Goal: Find specific page/section: Locate a particular part of the current website

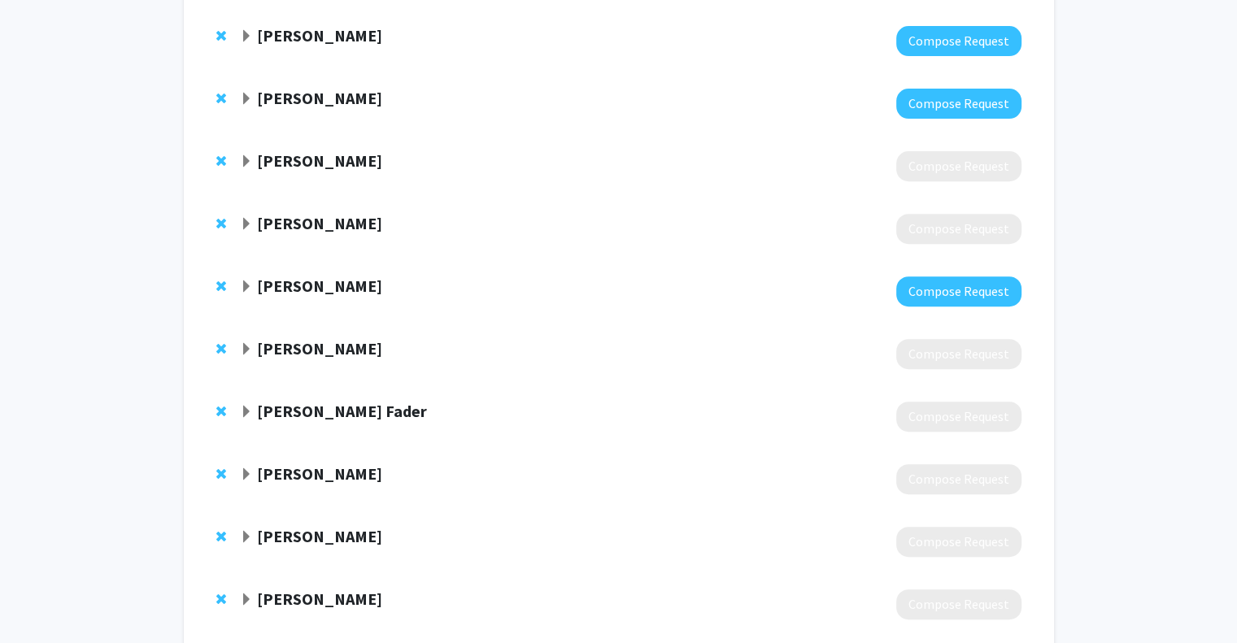
scroll to position [764, 0]
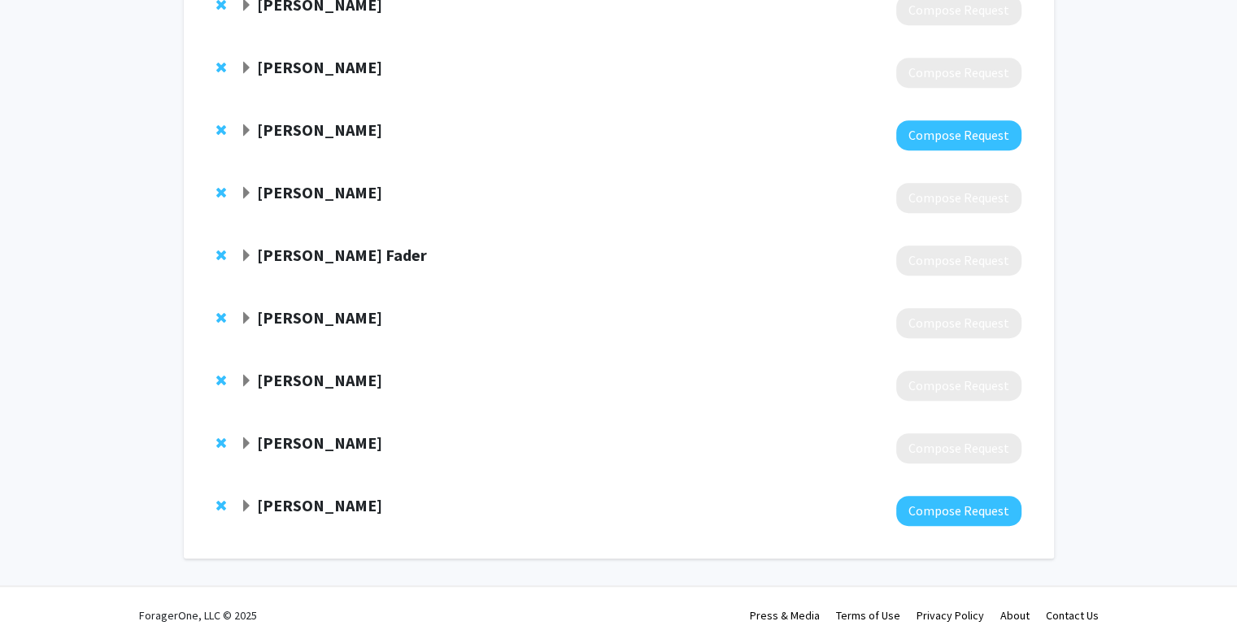
click at [304, 463] on div "[PERSON_NAME] Compose Request" at bounding box center [619, 448] width 838 height 63
click at [293, 442] on strong "[PERSON_NAME]" at bounding box center [319, 443] width 125 height 20
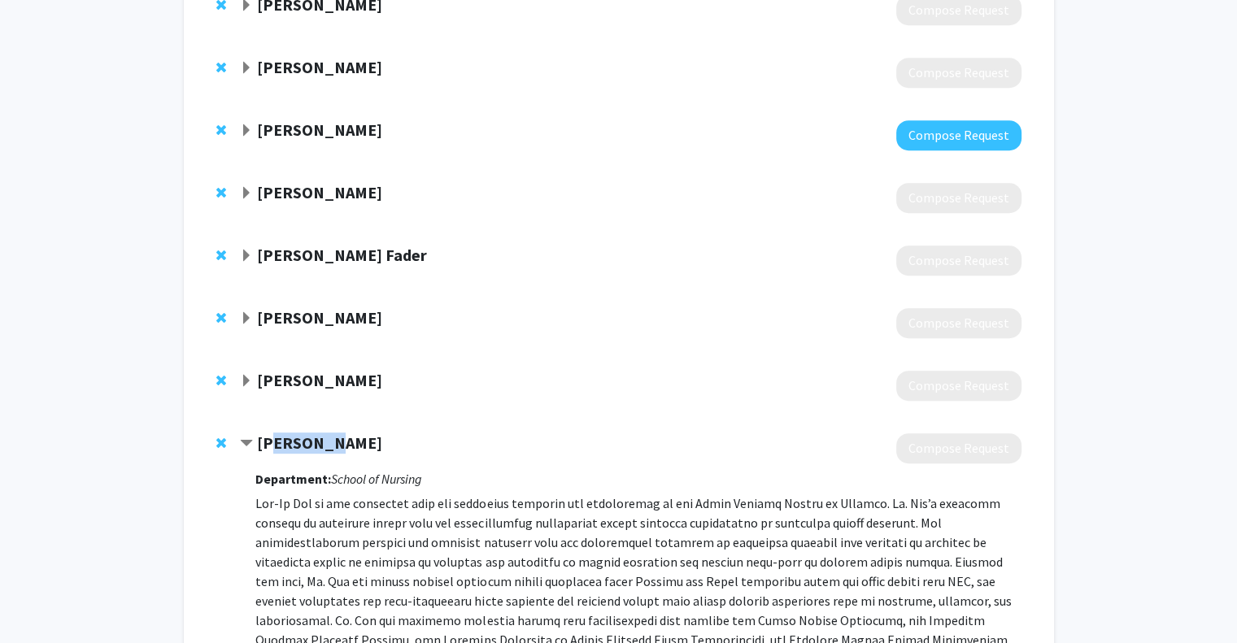
drag, startPoint x: 330, startPoint y: 443, endPoint x: 286, endPoint y: 433, distance: 45.0
click at [286, 433] on strong "[PERSON_NAME]" at bounding box center [319, 443] width 125 height 20
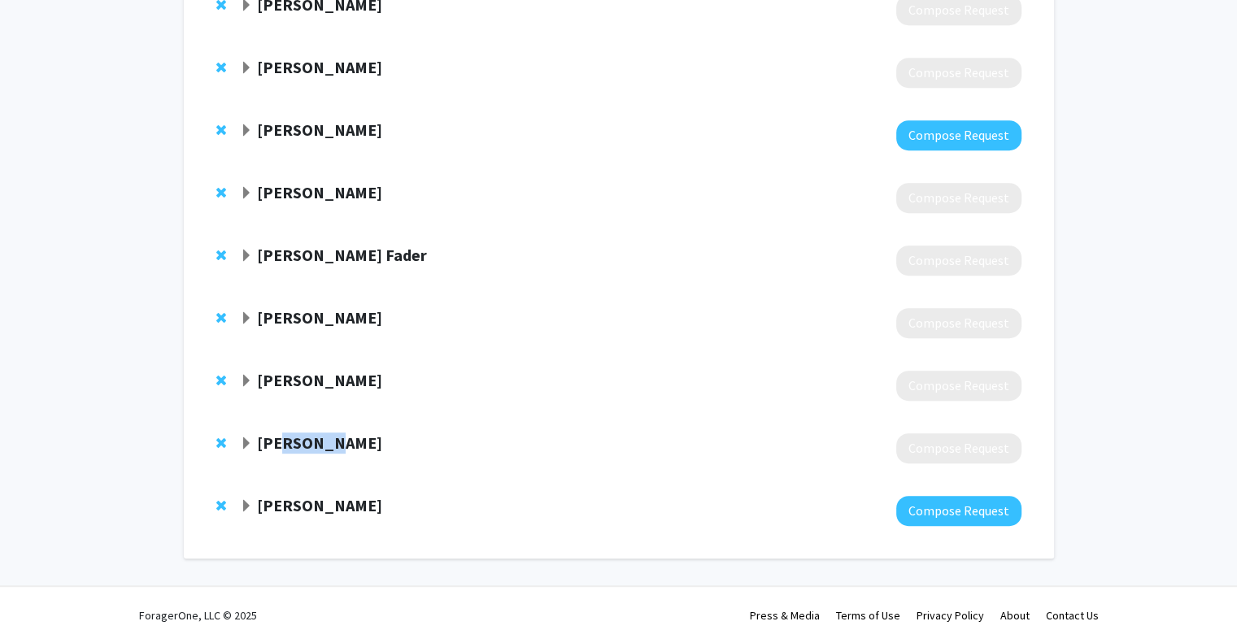
click at [333, 433] on strong "[PERSON_NAME]" at bounding box center [319, 443] width 125 height 20
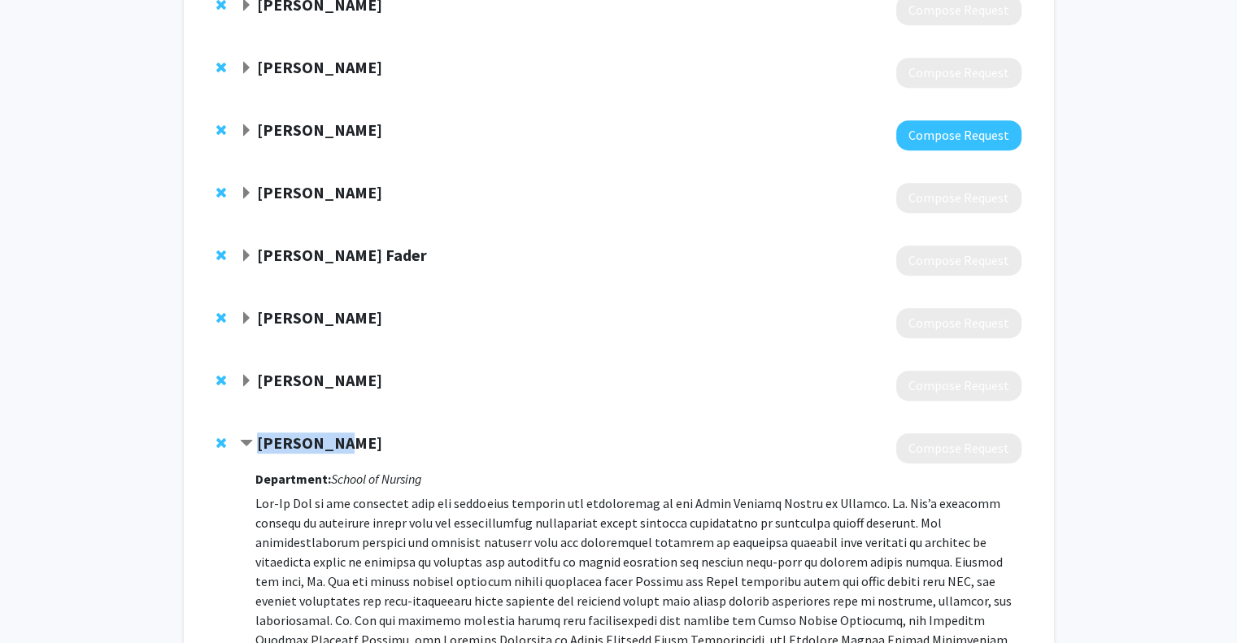
drag, startPoint x: 351, startPoint y: 441, endPoint x: 262, endPoint y: 436, distance: 89.6
click at [262, 436] on div "[PERSON_NAME]" at bounding box center [415, 443] width 351 height 20
click at [343, 384] on strong "[PERSON_NAME]" at bounding box center [319, 380] width 125 height 20
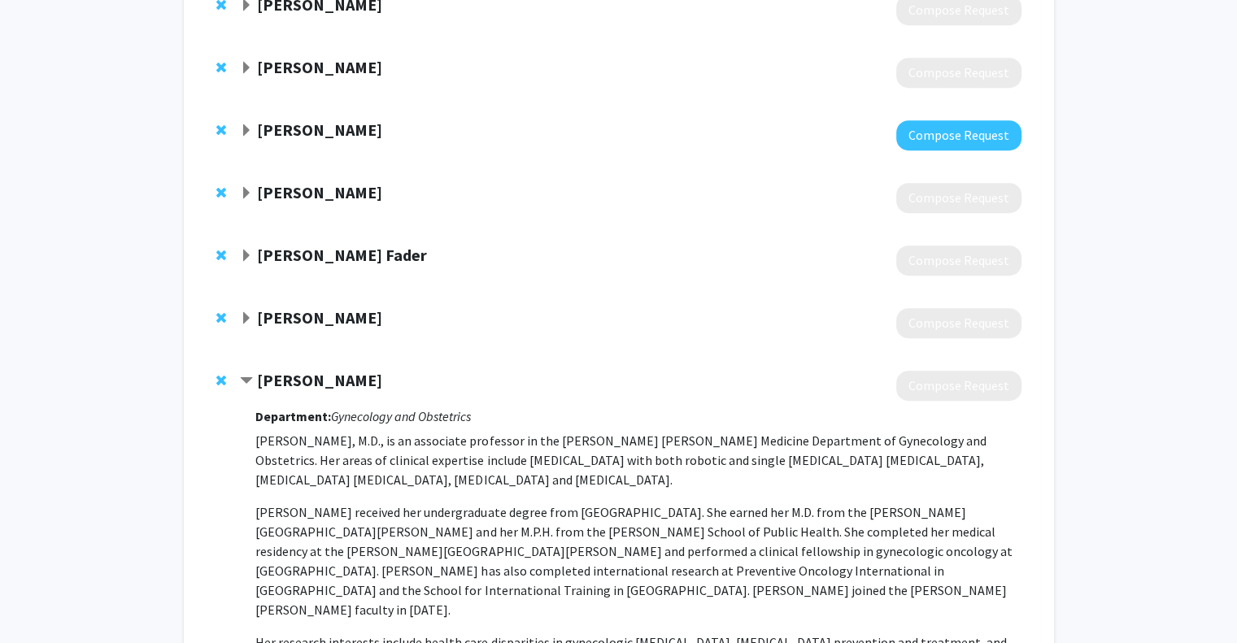
click at [360, 257] on strong "[PERSON_NAME] Fader" at bounding box center [342, 255] width 170 height 20
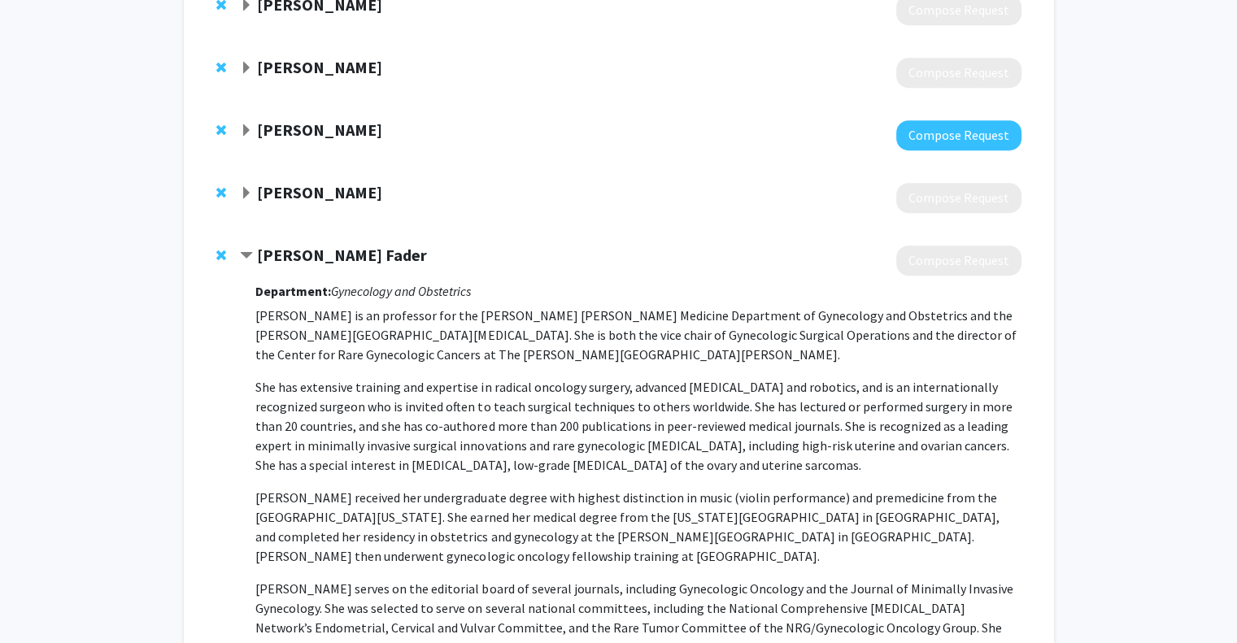
scroll to position [853, 0]
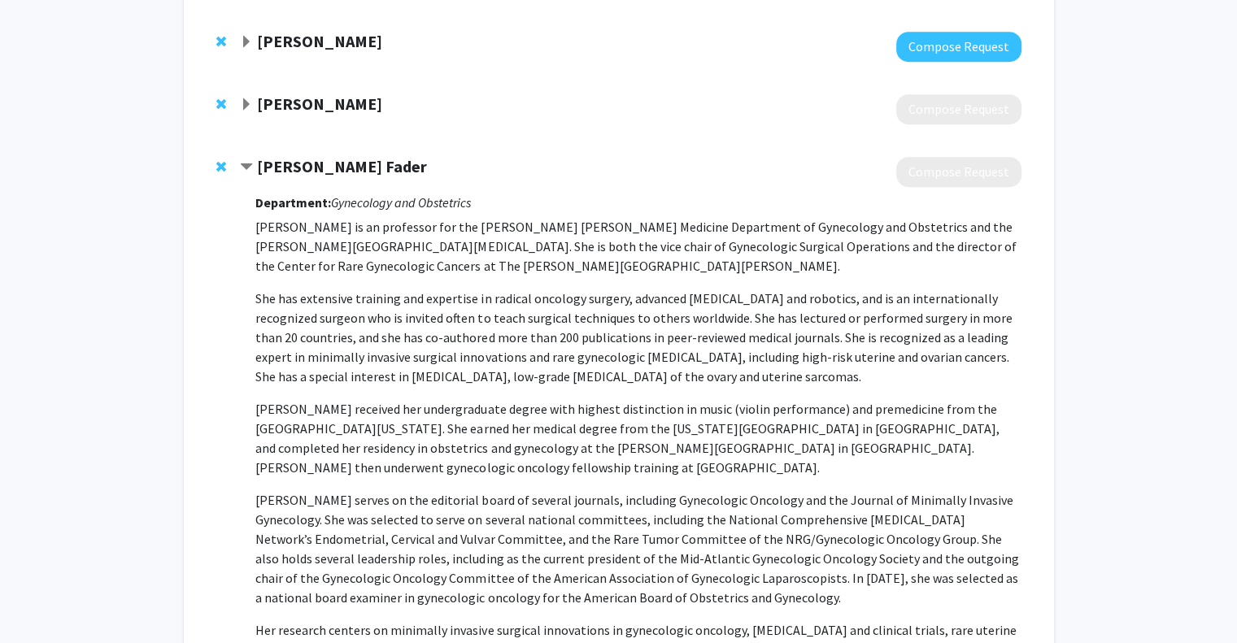
drag, startPoint x: 524, startPoint y: 317, endPoint x: 474, endPoint y: 201, distance: 126.4
click at [474, 201] on div "Department: Gynecology and Obstetrics [PERSON_NAME] is an professor for the [PE…" at bounding box center [637, 560] width 765 height 746
drag, startPoint x: 425, startPoint y: 170, endPoint x: 258, endPoint y: 163, distance: 167.7
click at [258, 163] on div "[PERSON_NAME] Fader" at bounding box center [415, 167] width 351 height 20
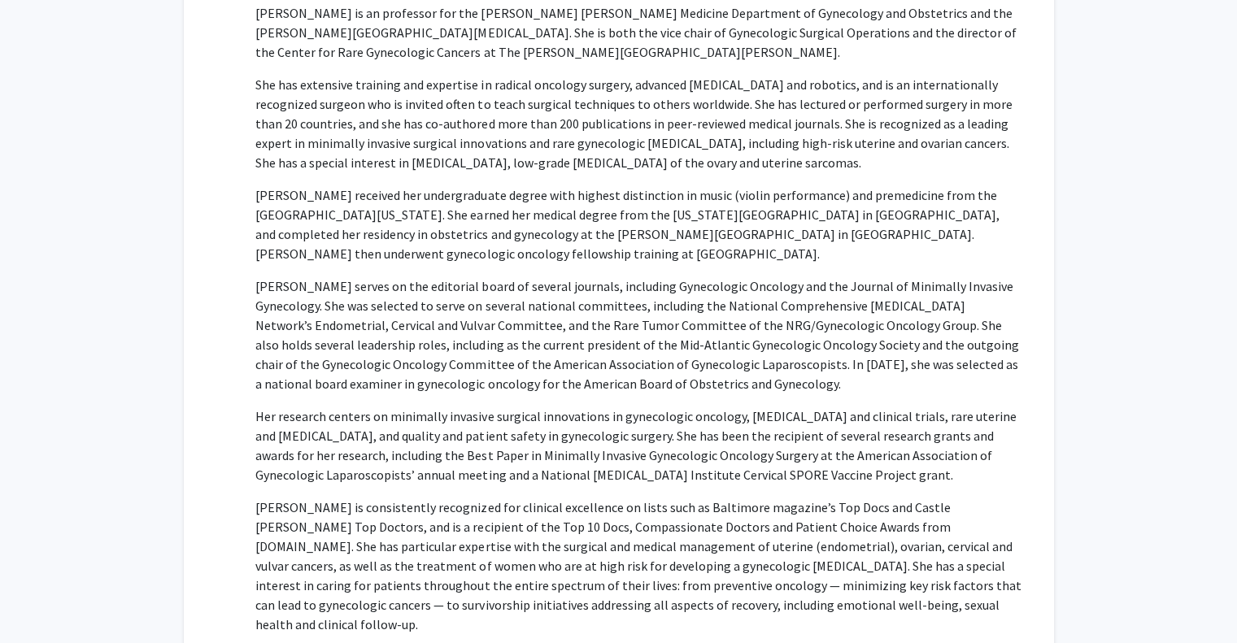
scroll to position [1068, 0]
